Goal: Book appointment/travel/reservation

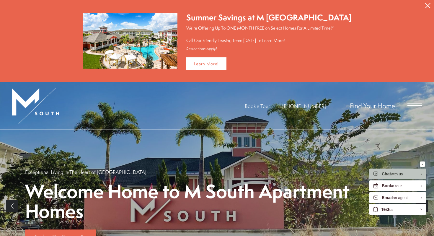
click at [429, 5] on icon "Close Alert" at bounding box center [427, 5] width 5 height 5
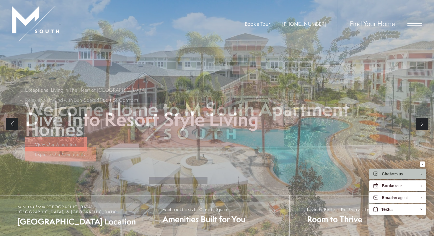
click at [412, 26] on span "Open Menu" at bounding box center [414, 25] width 15 height 1
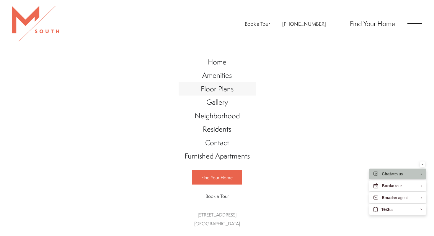
click at [223, 86] on span "Floor Plans" at bounding box center [217, 89] width 33 height 10
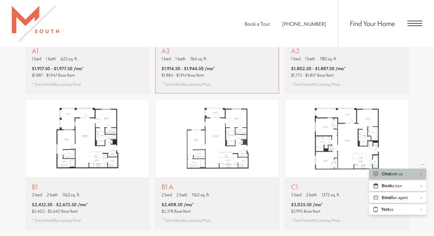
scroll to position [472, 0]
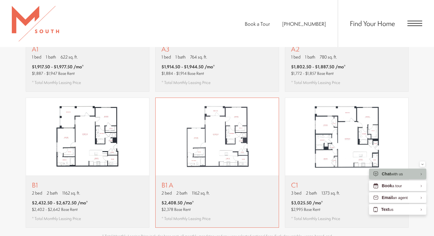
click at [213, 185] on div "B1 A 2 bed 2 bath 1162 sq. ft. $2,408.50 /mo* $2,378 Base Rent * Total Monthly …" at bounding box center [217, 201] width 123 height 52
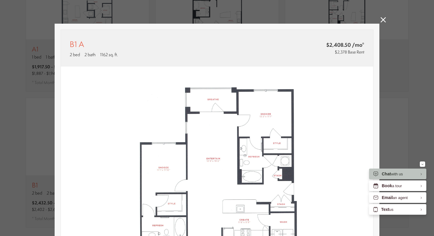
scroll to position [148, 0]
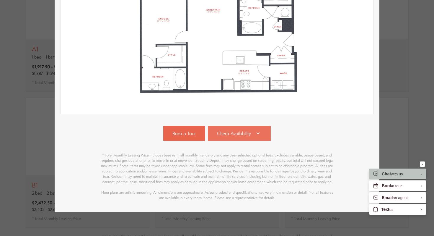
click at [240, 138] on link "Check Availability" at bounding box center [239, 133] width 63 height 15
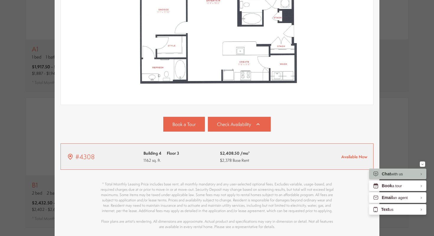
scroll to position [0, 0]
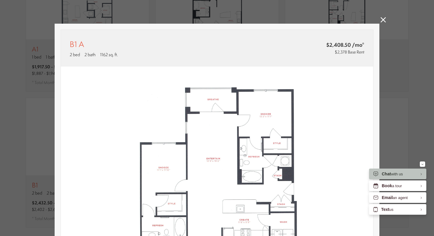
click at [383, 17] on div "B1 A 2 bed 2 bath 1162 sq. ft. $2,408.50 /mo* $2,378 Base Rent 2D 3D" at bounding box center [217, 118] width 434 height 236
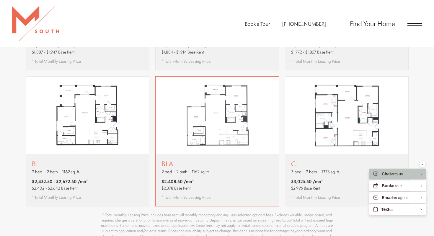
scroll to position [494, 0]
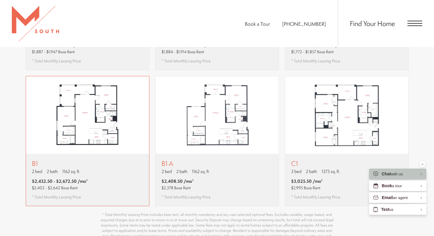
click at [124, 153] on div "B1 2 bed 2 bath 1162 sq. ft. $2,432.50 - $2,672.50 /mo* $2,402 - $2,642 Base Re…" at bounding box center [87, 179] width 123 height 52
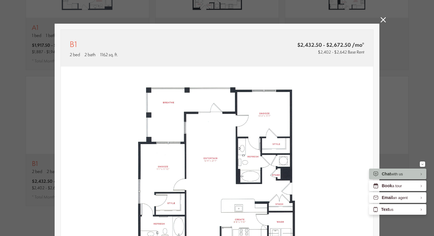
scroll to position [148, 0]
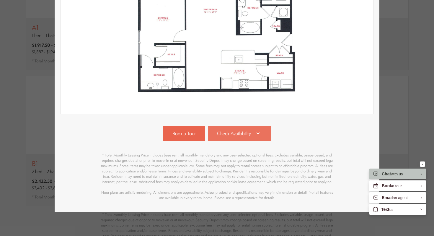
click at [235, 133] on span "Check Availability" at bounding box center [234, 133] width 34 height 7
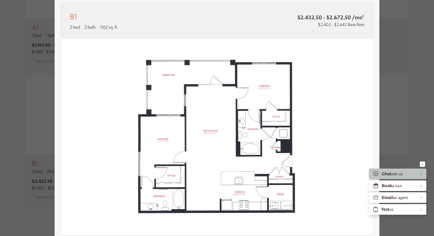
scroll to position [0, 0]
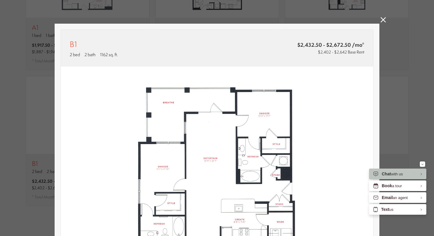
click at [381, 20] on icon at bounding box center [382, 19] width 5 height 5
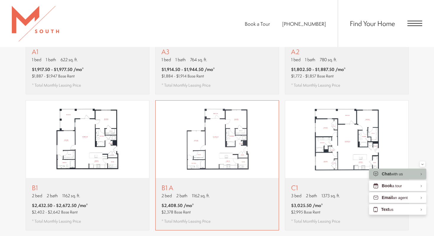
scroll to position [471, 0]
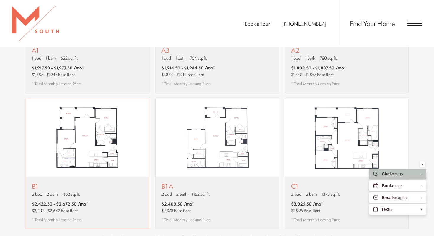
click at [92, 183] on div "B1 2 bed 2 bath 1162 sq. ft. $2,432.50 - $2,672.50 /mo* $2,402 - $2,642 Base Re…" at bounding box center [87, 202] width 123 height 52
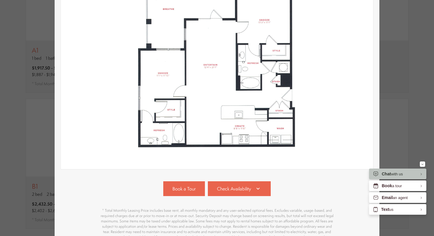
scroll to position [94, 0]
click at [229, 189] on span "Check Availability" at bounding box center [234, 188] width 34 height 7
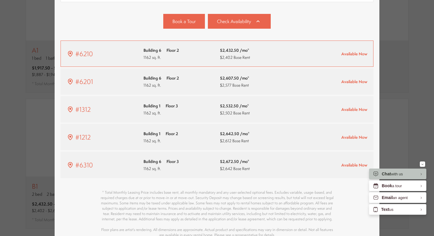
scroll to position [259, 0]
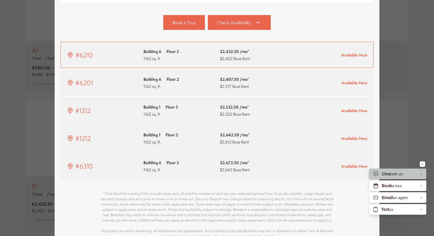
click at [200, 61] on div "Building 6 Floor 2 1162 sq. ft." at bounding box center [178, 55] width 71 height 14
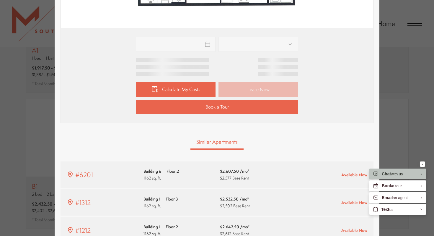
scroll to position [248, 0]
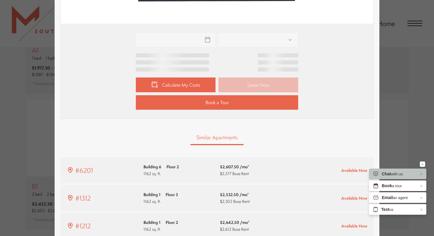
type input "**********"
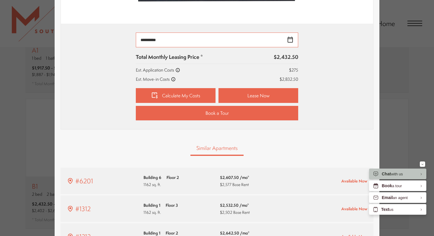
click at [290, 39] on input "**********" at bounding box center [217, 39] width 162 height 15
click at [279, 142] on div "Similar Apartments" at bounding box center [217, 148] width 313 height 14
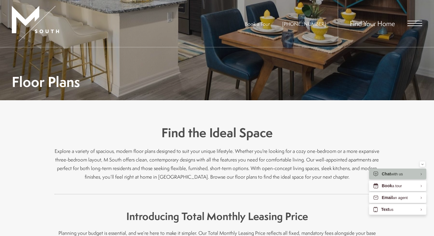
scroll to position [0, 0]
